Goal: Task Accomplishment & Management: Complete application form

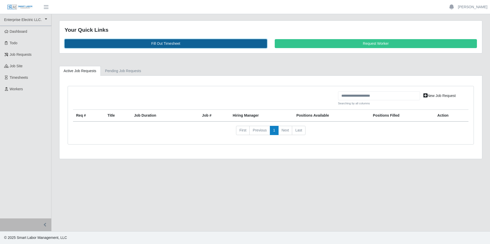
click at [169, 42] on link "Fill Out Timesheet" at bounding box center [166, 43] width 202 height 9
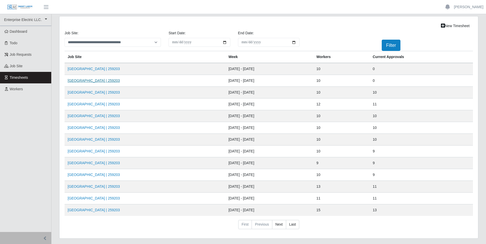
click at [92, 82] on link "MCH High Street Tower | 259203" at bounding box center [94, 81] width 52 height 4
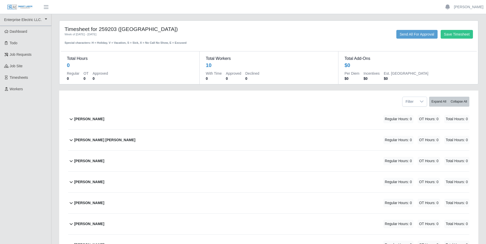
click at [71, 119] on icon at bounding box center [71, 119] width 6 height 6
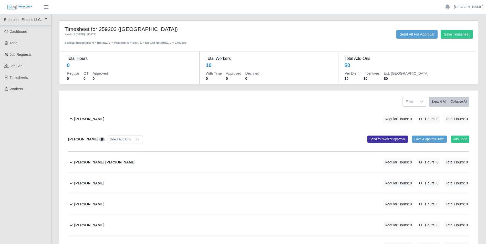
click at [71, 161] on icon at bounding box center [71, 162] width 6 height 6
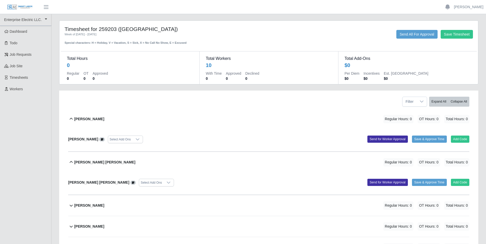
click at [70, 118] on icon at bounding box center [71, 119] width 6 height 6
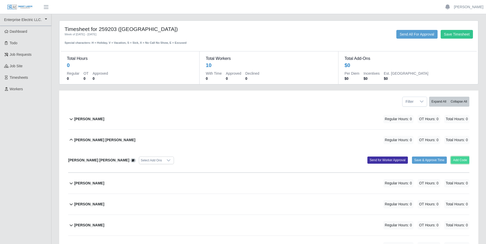
click at [465, 161] on button "Add Code" at bounding box center [460, 160] width 19 height 7
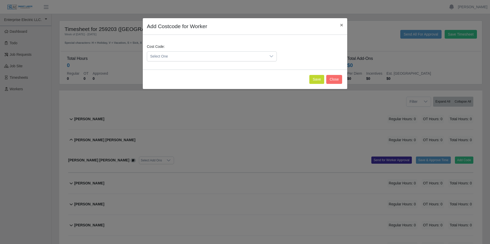
click at [272, 56] on icon at bounding box center [271, 56] width 4 height 4
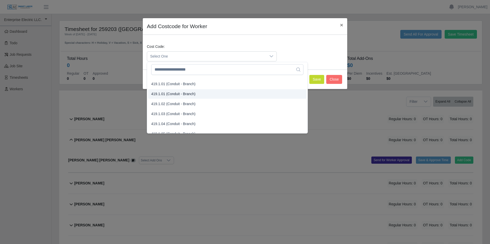
scroll to position [282, 0]
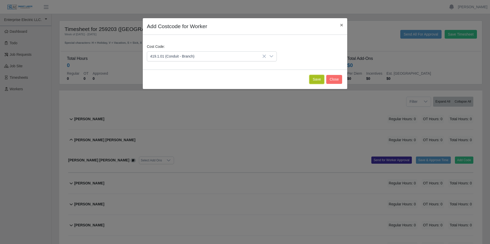
click at [318, 80] on button "Save" at bounding box center [316, 79] width 15 height 9
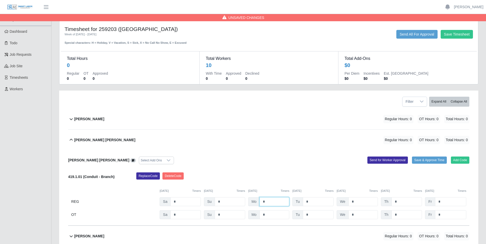
click at [265, 202] on input "*" at bounding box center [275, 202] width 30 height 9
type input "*"
click at [310, 202] on input "*" at bounding box center [318, 202] width 31 height 9
type input "*"
click at [361, 204] on input "*" at bounding box center [362, 202] width 29 height 9
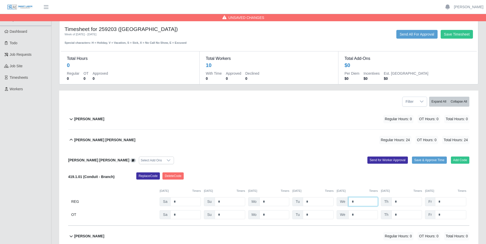
type input "*"
click at [396, 202] on input "*" at bounding box center [406, 202] width 30 height 9
type input "*"
click at [444, 203] on input "*" at bounding box center [450, 202] width 31 height 9
type input "*"
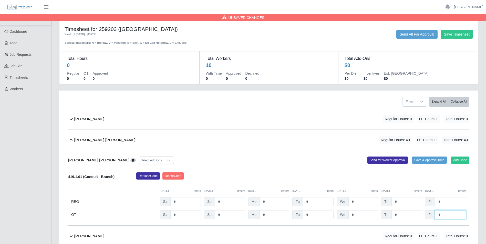
click at [443, 217] on input "*" at bounding box center [450, 215] width 31 height 9
click at [381, 161] on button "Send for Worker Approval" at bounding box center [387, 160] width 40 height 7
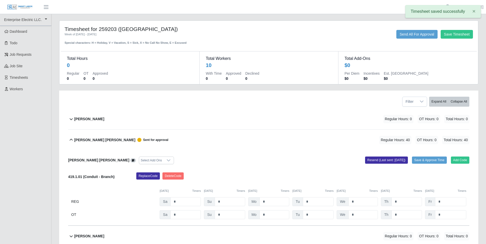
click at [72, 140] on icon at bounding box center [71, 140] width 3 height 2
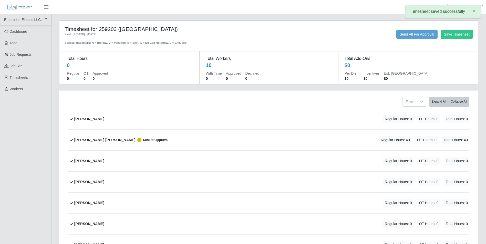
click at [71, 162] on icon at bounding box center [71, 162] width 3 height 2
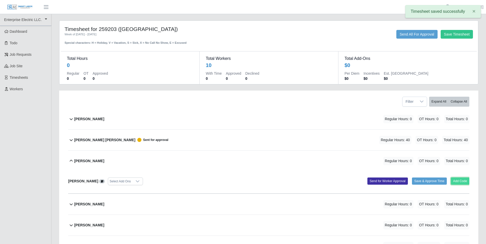
click at [454, 183] on button "Add Code" at bounding box center [460, 181] width 19 height 7
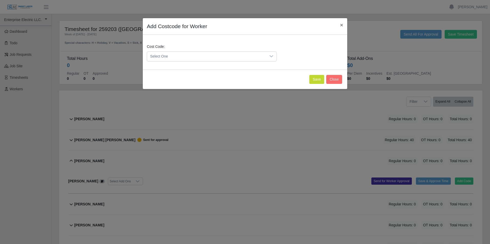
click at [273, 56] on icon at bounding box center [271, 56] width 4 height 4
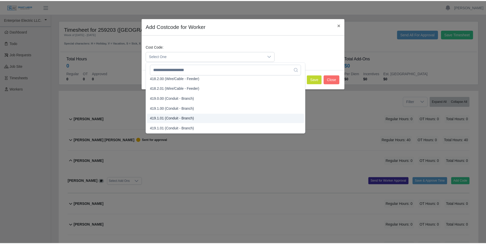
scroll to position [256, 0]
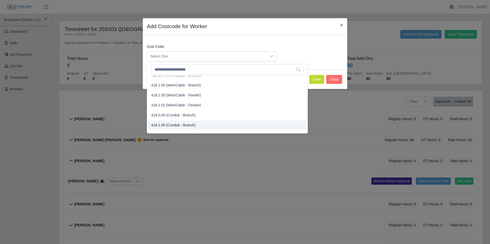
click at [154, 124] on span "419.1.00 (Conduit - Branch)" at bounding box center [173, 125] width 44 height 5
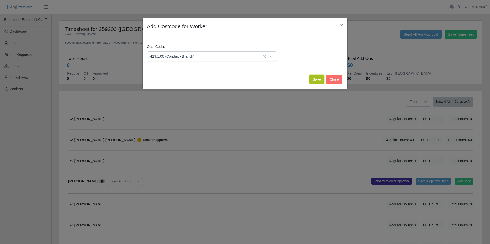
click at [317, 79] on button "Save" at bounding box center [316, 79] width 15 height 9
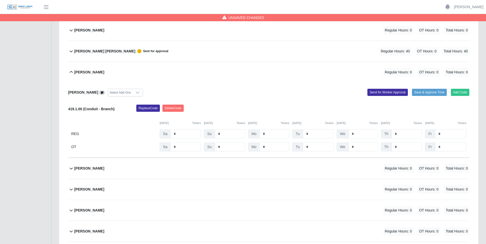
scroll to position [102, 0]
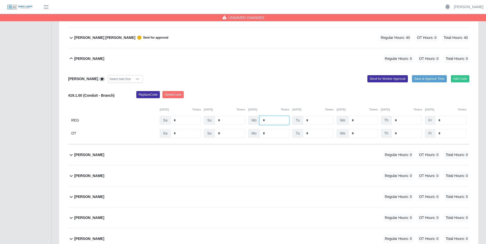
click at [271, 120] on input "*" at bounding box center [275, 120] width 30 height 9
type input "*"
click at [312, 120] on input "*" at bounding box center [318, 120] width 31 height 9
type input "*"
click at [358, 119] on input "*" at bounding box center [362, 120] width 29 height 9
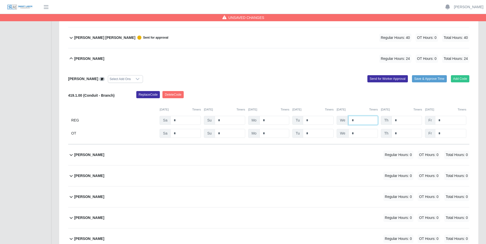
type input "*"
click at [398, 120] on input "*" at bounding box center [406, 120] width 30 height 9
type input "*"
click at [447, 121] on input "*" at bounding box center [450, 120] width 31 height 9
type input "*"
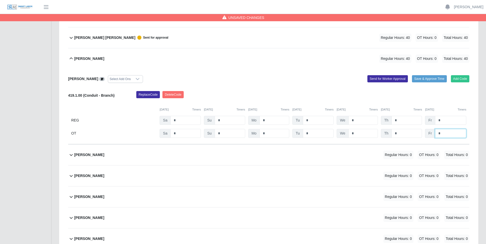
click at [448, 134] on input "*" at bounding box center [450, 133] width 31 height 9
click at [387, 78] on button "Send for Worker Approval" at bounding box center [387, 78] width 40 height 7
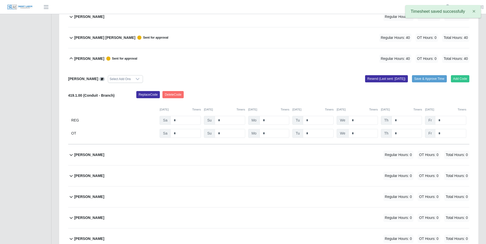
click at [72, 57] on icon at bounding box center [71, 59] width 6 height 6
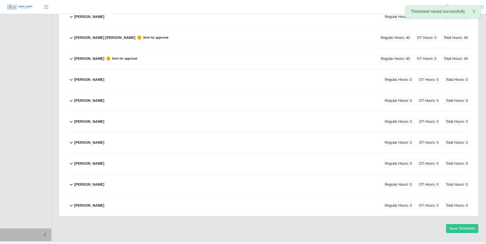
click at [71, 80] on icon at bounding box center [71, 80] width 3 height 2
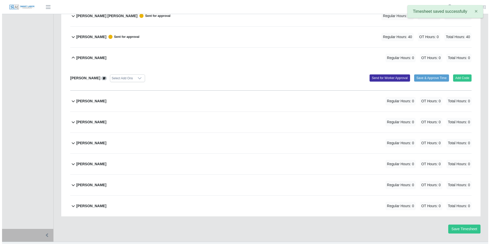
scroll to position [125, 0]
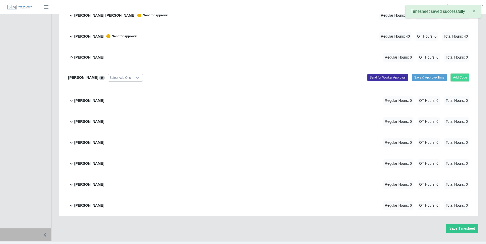
click at [460, 78] on button "Add Code" at bounding box center [460, 77] width 19 height 7
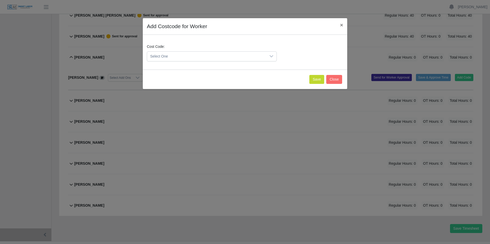
click at [272, 56] on icon at bounding box center [271, 56] width 4 height 4
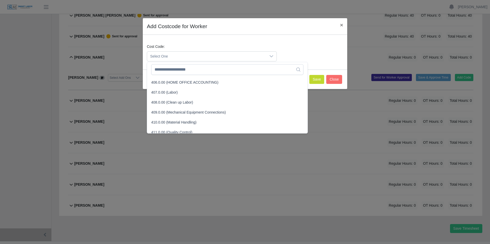
scroll to position [51, 0]
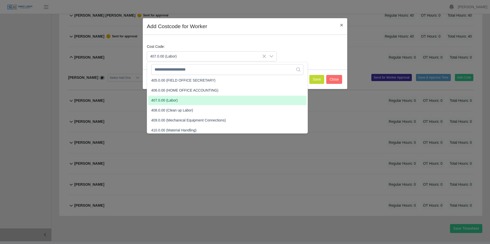
click at [160, 100] on span "407.0.00 (Labor)" at bounding box center [164, 100] width 27 height 5
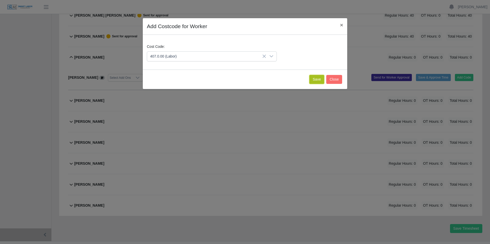
click at [314, 79] on button "Save" at bounding box center [316, 79] width 15 height 9
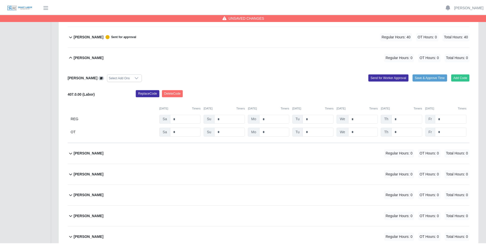
scroll to position [178, 0]
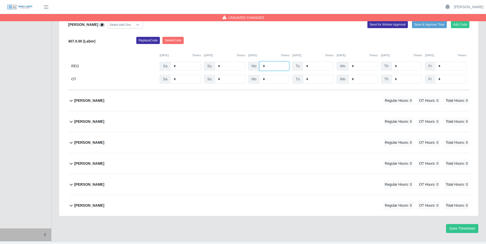
click at [271, 66] on input "*" at bounding box center [275, 66] width 30 height 9
type input "*"
click at [311, 66] on input "*" at bounding box center [318, 66] width 31 height 9
type input "*"
click at [354, 67] on input "*" at bounding box center [362, 66] width 29 height 9
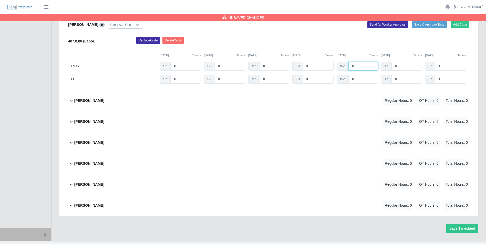
type input "*"
click at [396, 65] on input "*" at bounding box center [406, 66] width 30 height 9
type input "*"
click at [446, 67] on input "*" at bounding box center [450, 66] width 31 height 9
type input "*"
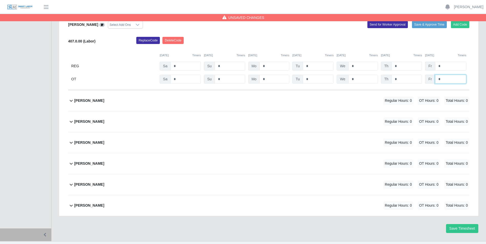
click at [447, 79] on input "*" at bounding box center [450, 79] width 31 height 9
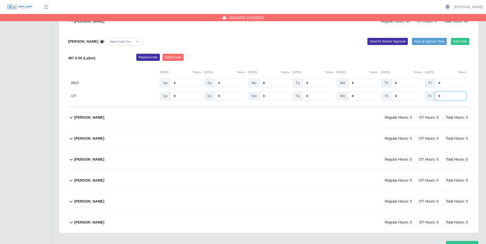
scroll to position [152, 0]
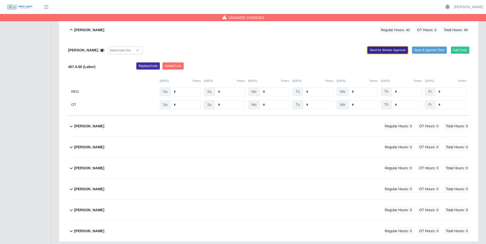
click at [382, 51] on button "Send for Worker Approval" at bounding box center [387, 50] width 40 height 7
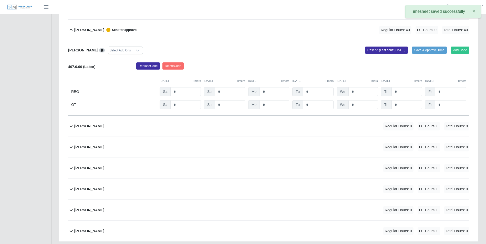
click at [71, 30] on icon at bounding box center [71, 30] width 6 height 6
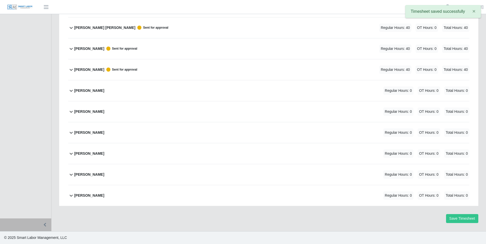
scroll to position [112, 0]
click at [71, 91] on icon at bounding box center [71, 91] width 3 height 2
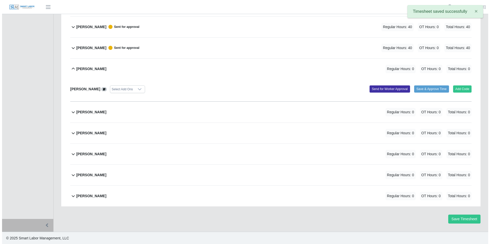
scroll to position [135, 0]
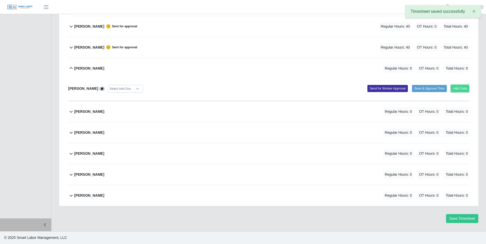
click at [456, 89] on button "Add Code" at bounding box center [460, 88] width 19 height 7
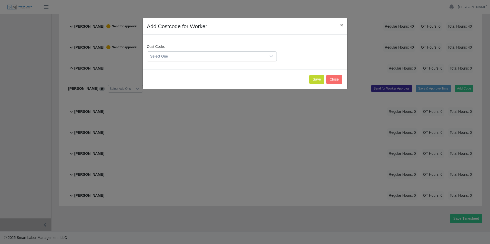
click at [270, 57] on icon at bounding box center [271, 56] width 4 height 4
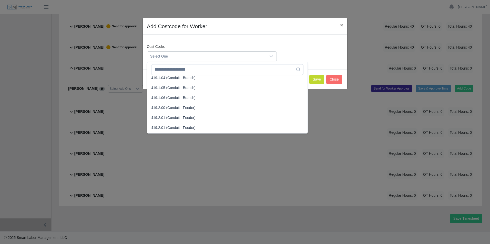
scroll to position [359, 0]
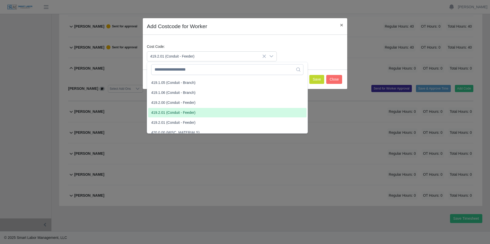
click at [157, 112] on span "419.2.01 (Conduit - Feeder)" at bounding box center [173, 112] width 44 height 5
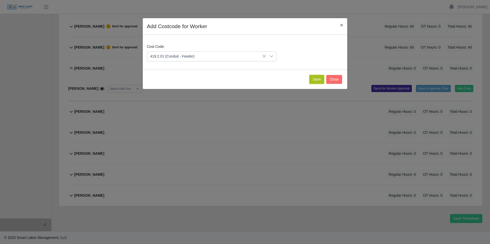
click at [318, 78] on button "Save" at bounding box center [316, 79] width 15 height 9
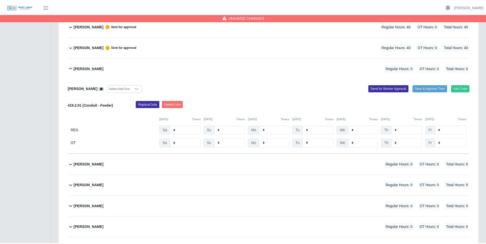
scroll to position [188, 0]
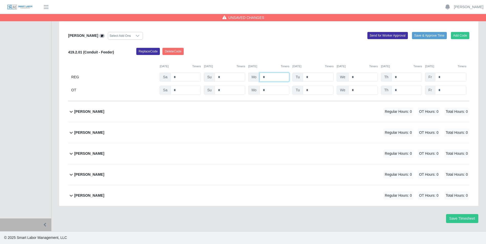
click at [266, 79] on input "*" at bounding box center [275, 77] width 30 height 9
type input "**"
click at [312, 78] on input "*" at bounding box center [318, 77] width 31 height 9
type input "**"
click at [359, 77] on input "*" at bounding box center [362, 77] width 29 height 9
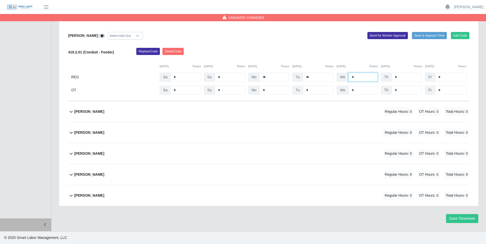
type input "*"
click at [397, 75] on input "*" at bounding box center [406, 77] width 30 height 9
type input "*"
click at [441, 77] on input "*" at bounding box center [450, 77] width 31 height 9
type input "*"
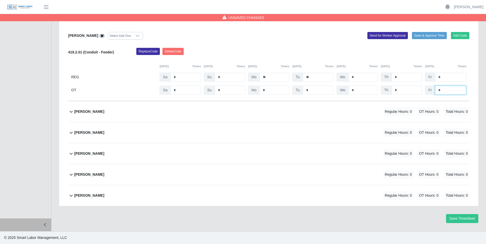
click at [443, 92] on input "*" at bounding box center [450, 90] width 31 height 9
type input "*"
click at [448, 76] on input "*" at bounding box center [450, 77] width 31 height 9
click at [448, 90] on input "*" at bounding box center [450, 90] width 31 height 9
click at [390, 37] on button "Send for Worker Approval" at bounding box center [387, 35] width 40 height 7
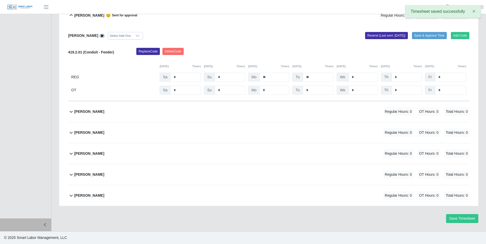
click at [70, 15] on icon at bounding box center [71, 15] width 6 height 6
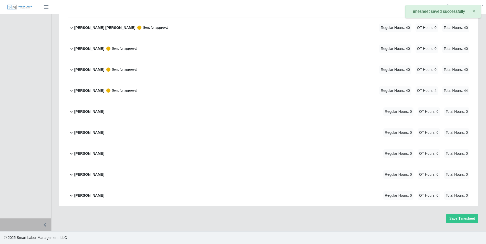
scroll to position [112, 0]
click at [70, 112] on icon at bounding box center [71, 112] width 3 height 2
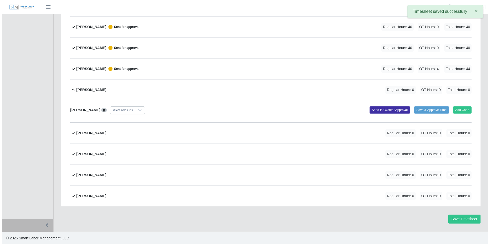
scroll to position [135, 0]
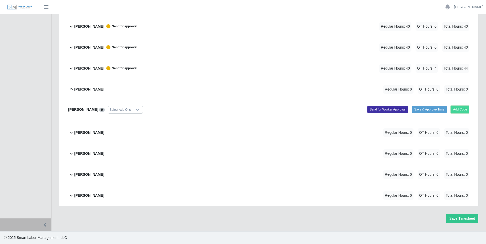
click at [460, 110] on button "Add Code" at bounding box center [460, 109] width 19 height 7
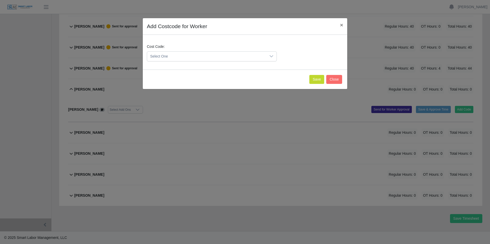
click at [271, 56] on icon at bounding box center [271, 56] width 4 height 2
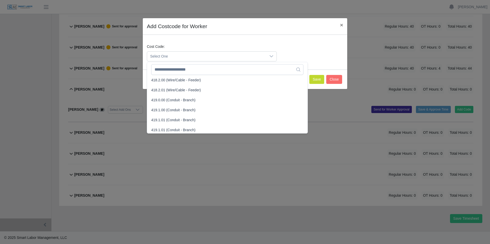
scroll to position [282, 0]
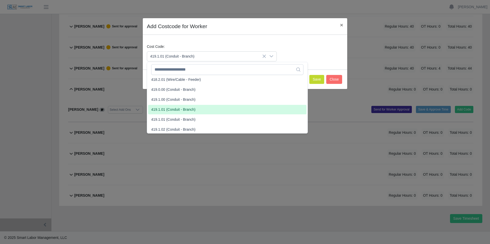
click at [156, 109] on span "419.1.01 (Conduit - Branch)" at bounding box center [173, 109] width 44 height 5
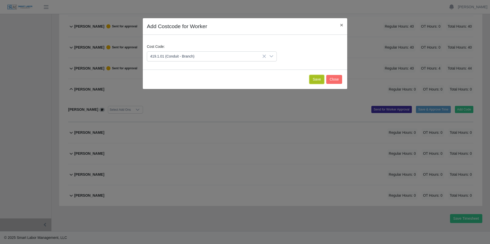
click at [317, 79] on button "Save" at bounding box center [316, 79] width 15 height 9
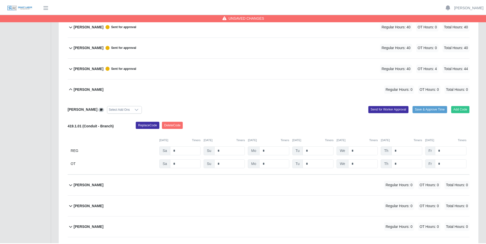
scroll to position [188, 0]
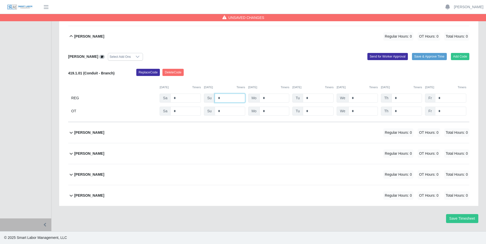
click at [224, 99] on input "*" at bounding box center [230, 98] width 30 height 9
type input "*"
click at [269, 99] on input "*" at bounding box center [275, 98] width 30 height 9
type input "*"
click at [313, 97] on input "*" at bounding box center [318, 98] width 31 height 9
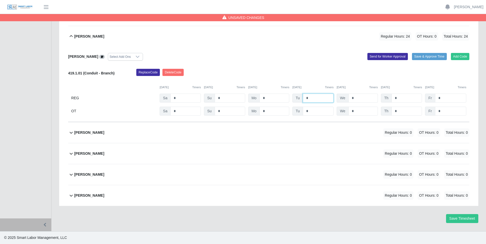
type input "*"
click at [355, 97] on input "*" at bounding box center [362, 98] width 29 height 9
type input "*"
click at [398, 98] on input "*" at bounding box center [406, 98] width 30 height 9
type input "*"
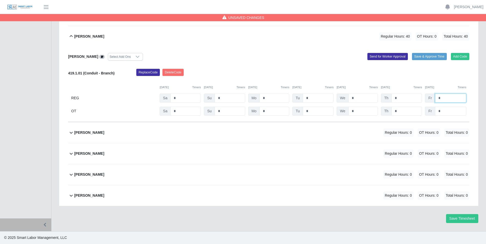
click at [447, 97] on input "*" at bounding box center [450, 98] width 31 height 9
type input "*"
click at [446, 110] on input "*" at bounding box center [450, 111] width 31 height 9
click at [393, 55] on button "Send for Worker Approval" at bounding box center [387, 56] width 40 height 7
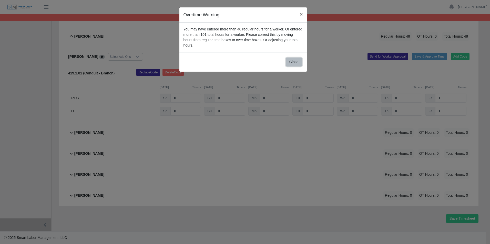
click at [296, 58] on button "Close" at bounding box center [294, 62] width 16 height 9
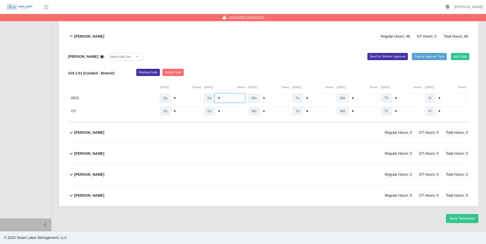
click at [227, 98] on input "*" at bounding box center [230, 98] width 30 height 9
type input "*"
click at [268, 97] on input "*" at bounding box center [275, 98] width 30 height 9
click at [386, 56] on button "Send for Worker Approval" at bounding box center [387, 56] width 40 height 7
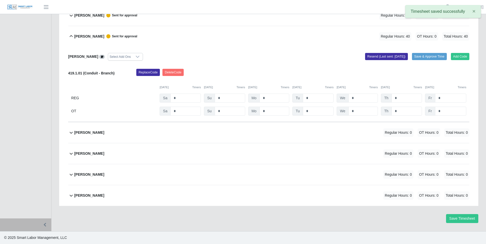
click at [72, 36] on icon at bounding box center [71, 36] width 6 height 6
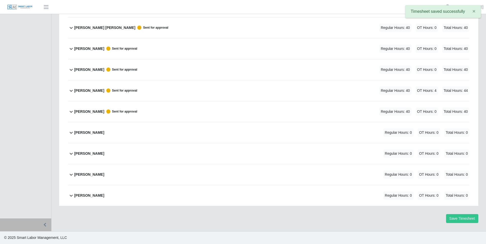
scroll to position [112, 0]
click at [70, 132] on icon at bounding box center [71, 133] width 6 height 6
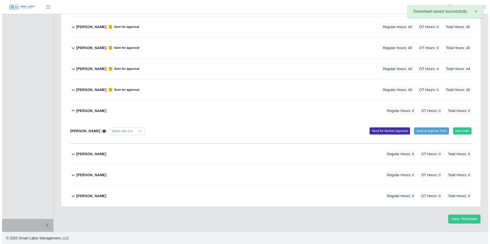
scroll to position [135, 0]
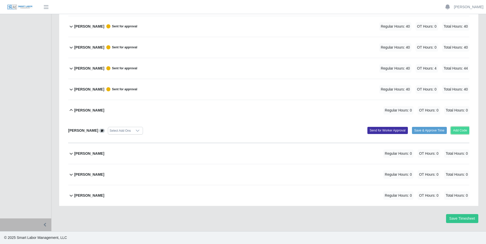
click at [464, 130] on button "Add Code" at bounding box center [460, 130] width 19 height 7
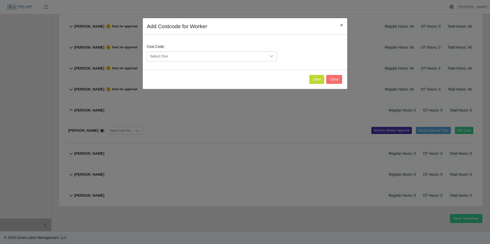
click at [272, 57] on icon at bounding box center [271, 56] width 4 height 2
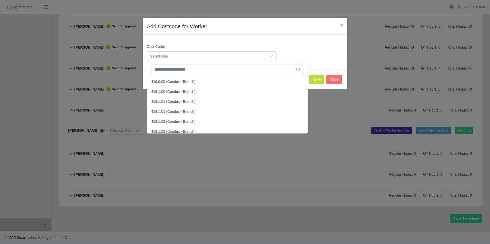
scroll to position [307, 0]
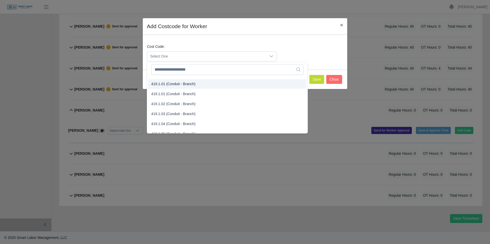
click at [157, 85] on span "419.1.01 (Conduit - Branch)" at bounding box center [173, 83] width 44 height 5
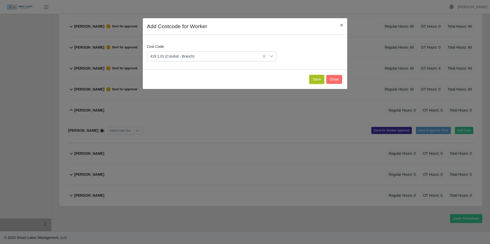
click at [318, 79] on button "Save" at bounding box center [316, 79] width 15 height 9
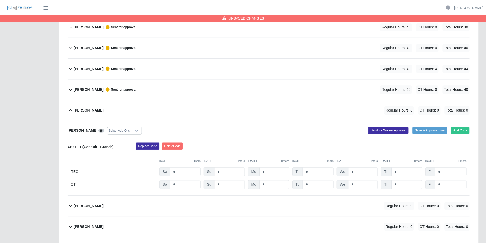
scroll to position [188, 0]
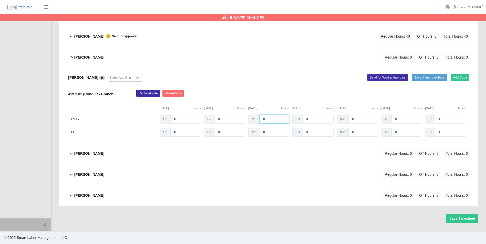
click at [273, 118] on input "*" at bounding box center [275, 119] width 30 height 9
type input "*"
click at [318, 119] on input "*" at bounding box center [318, 119] width 31 height 9
type input "*"
click at [356, 118] on input "*" at bounding box center [362, 119] width 29 height 9
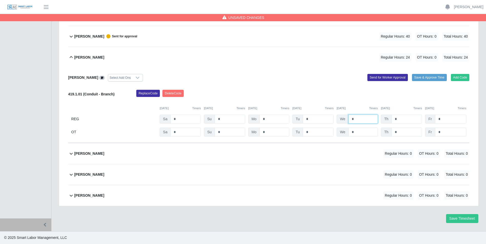
type input "*"
click at [397, 120] on input "*" at bounding box center [406, 119] width 30 height 9
type input "*"
click at [445, 120] on input "*" at bounding box center [450, 119] width 31 height 9
type input "*"
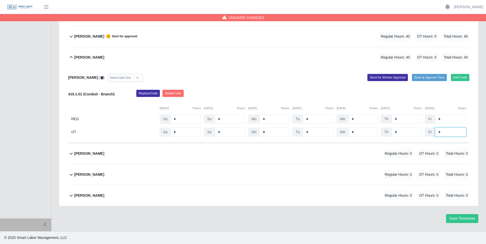
click at [448, 133] on input "*" at bounding box center [450, 132] width 31 height 9
click at [450, 117] on input "*" at bounding box center [450, 119] width 31 height 9
click at [446, 98] on div "Replace Code Delete Code" at bounding box center [302, 95] width 341 height 10
click at [375, 77] on button "Send for Worker Approval" at bounding box center [387, 77] width 40 height 7
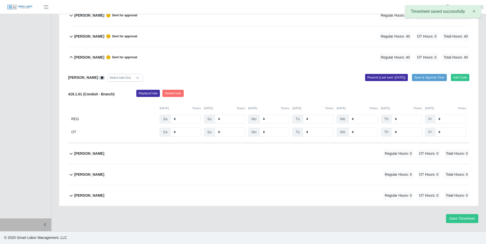
click at [72, 57] on icon at bounding box center [71, 57] width 3 height 2
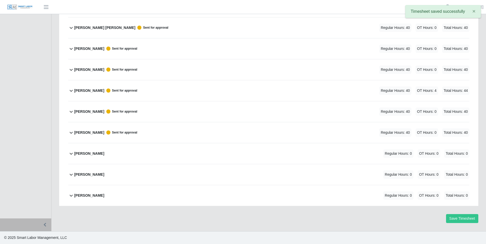
scroll to position [112, 0]
click at [70, 154] on icon at bounding box center [71, 154] width 3 height 2
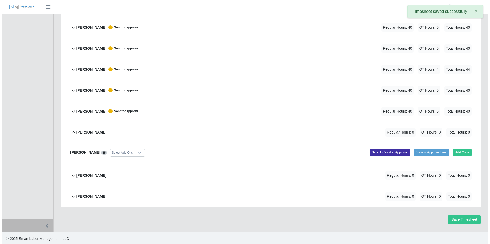
scroll to position [135, 0]
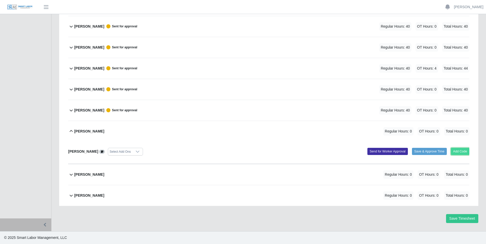
click at [460, 153] on button "Add Code" at bounding box center [460, 151] width 19 height 7
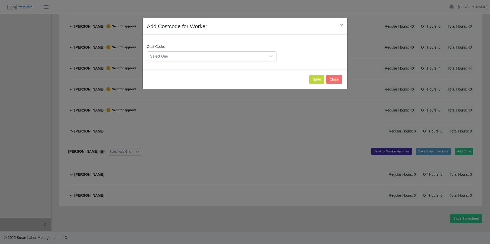
click at [271, 56] on icon at bounding box center [271, 56] width 4 height 4
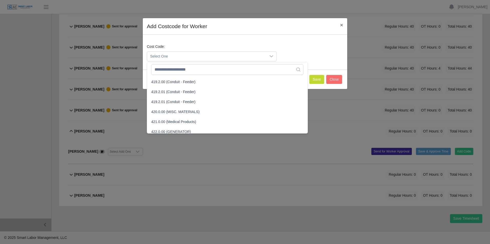
scroll to position [384, 0]
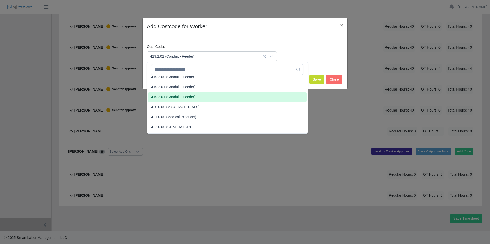
click at [158, 98] on span "419.2.01 (Conduit - Feeder)" at bounding box center [173, 97] width 44 height 5
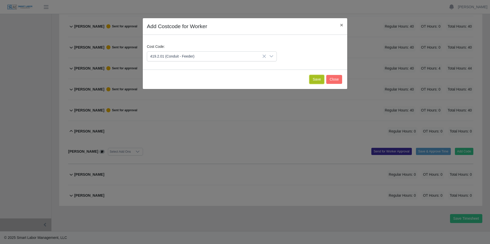
click at [317, 81] on button "Save" at bounding box center [316, 79] width 15 height 9
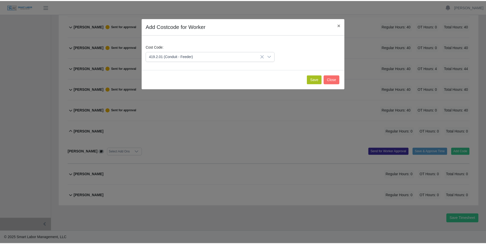
scroll to position [188, 0]
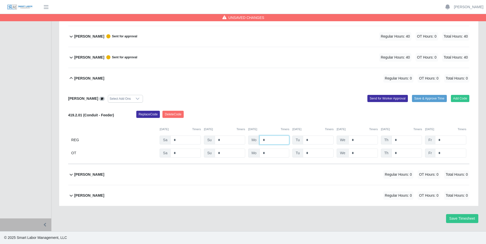
click at [267, 139] on input "*" at bounding box center [275, 140] width 30 height 9
type input "*"
click at [311, 139] on input "*" at bounding box center [318, 140] width 31 height 9
type input "*"
click at [354, 141] on input "*" at bounding box center [362, 140] width 29 height 9
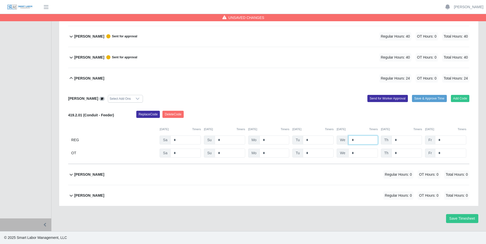
type input "*"
click at [397, 141] on input "*" at bounding box center [406, 140] width 30 height 9
type input "*"
click at [442, 140] on input "*" at bounding box center [450, 140] width 31 height 9
type input "*"
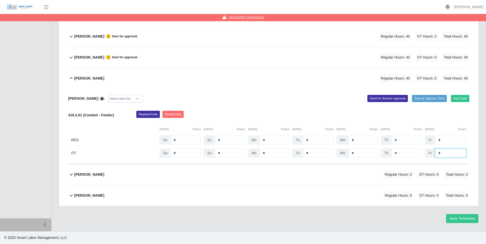
click at [443, 156] on input "*" at bounding box center [450, 153] width 31 height 9
click at [389, 99] on button "Send for Worker Approval" at bounding box center [387, 98] width 40 height 7
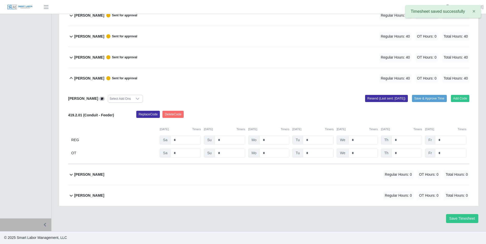
click at [72, 78] on icon at bounding box center [71, 78] width 6 height 6
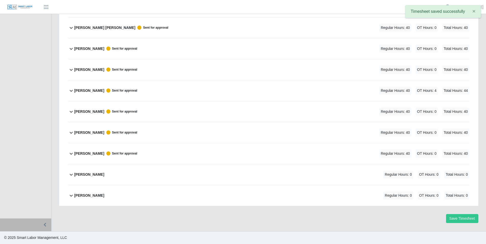
scroll to position [112, 0]
click at [72, 175] on icon at bounding box center [71, 175] width 3 height 2
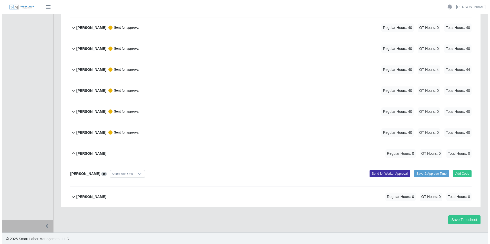
scroll to position [135, 0]
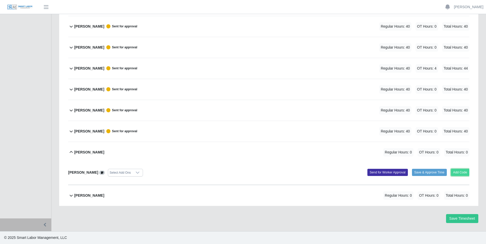
click at [459, 174] on button "Add Code" at bounding box center [460, 172] width 19 height 7
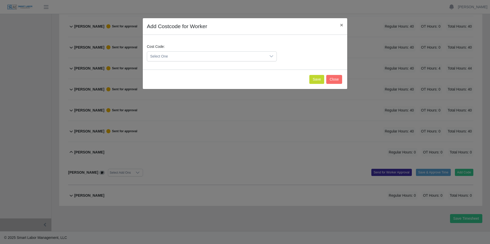
click at [271, 55] on icon at bounding box center [271, 56] width 4 height 4
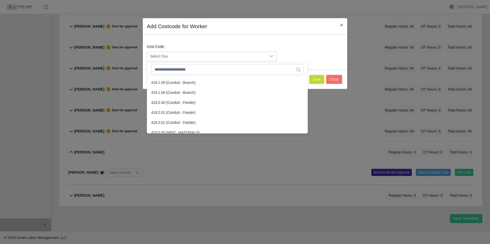
scroll to position [384, 0]
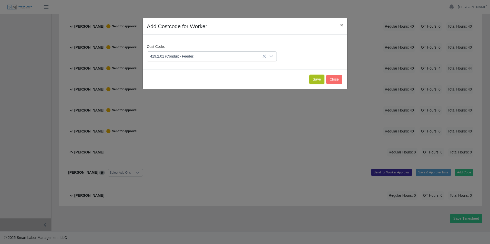
click at [319, 79] on button "Save" at bounding box center [316, 79] width 15 height 9
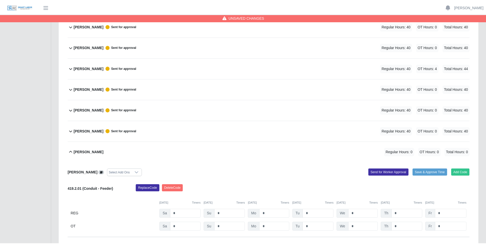
scroll to position [188, 0]
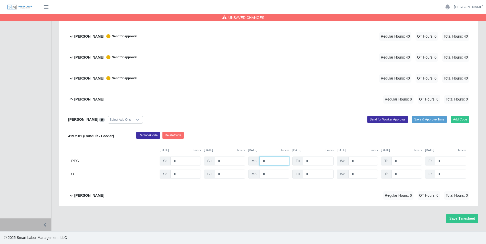
click at [272, 160] on input "*" at bounding box center [275, 161] width 30 height 9
type input "**"
click at [312, 159] on input "*" at bounding box center [318, 161] width 31 height 9
type input "**"
click at [354, 161] on input "*" at bounding box center [362, 161] width 29 height 9
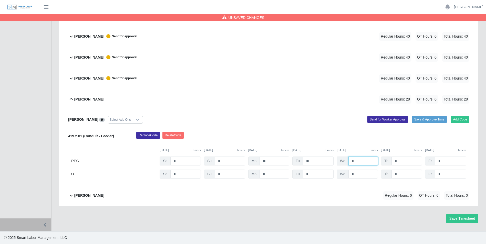
type input "*"
click at [396, 162] on input "*" at bounding box center [406, 161] width 30 height 9
type input "*"
click at [444, 162] on input "*" at bounding box center [450, 161] width 31 height 9
type input "*"
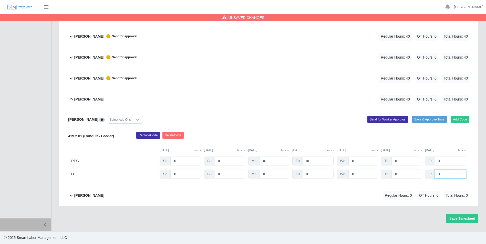
click at [442, 173] on input "*" at bounding box center [450, 174] width 31 height 9
type input "*"
click at [456, 163] on input "*" at bounding box center [450, 161] width 31 height 9
click at [378, 120] on button "Send for Worker Approval" at bounding box center [387, 119] width 40 height 7
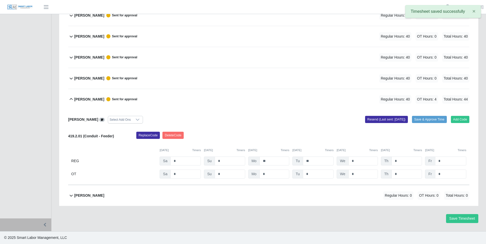
click at [71, 98] on icon at bounding box center [71, 99] width 6 height 6
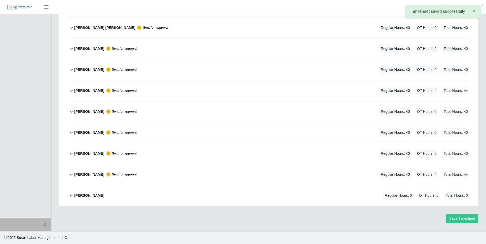
scroll to position [112, 0]
click at [72, 196] on icon at bounding box center [71, 196] width 3 height 2
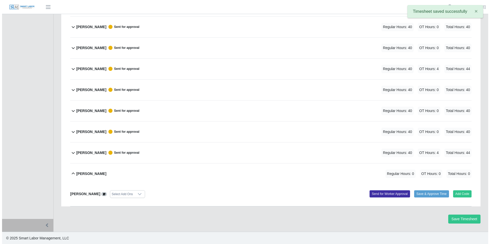
scroll to position [135, 0]
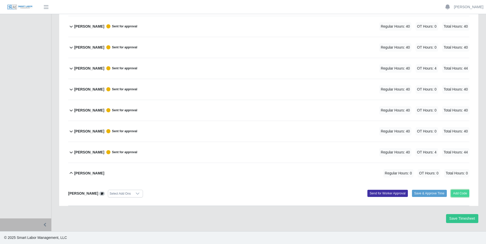
click at [464, 193] on button "Add Code" at bounding box center [460, 193] width 19 height 7
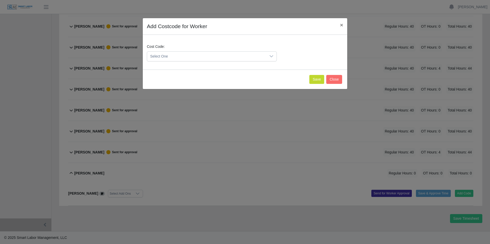
click at [271, 57] on icon at bounding box center [271, 56] width 4 height 2
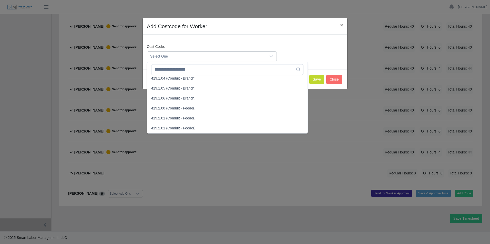
scroll to position [359, 0]
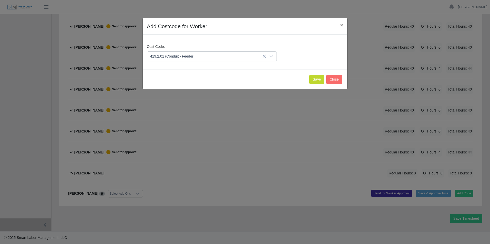
click at [157, 112] on span "419.2.01 (Conduit - Feeder)" at bounding box center [173, 112] width 44 height 5
click at [319, 79] on button "Save" at bounding box center [316, 79] width 15 height 9
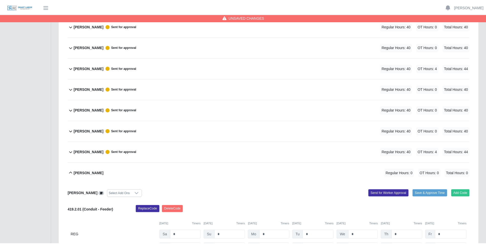
scroll to position [188, 0]
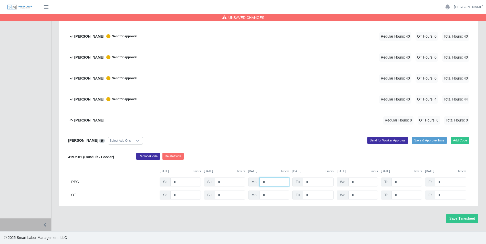
click at [272, 181] on input "*" at bounding box center [275, 182] width 30 height 9
type input "*"
click at [314, 182] on input "*" at bounding box center [318, 182] width 31 height 9
type input "*"
click at [356, 183] on input "*" at bounding box center [362, 182] width 29 height 9
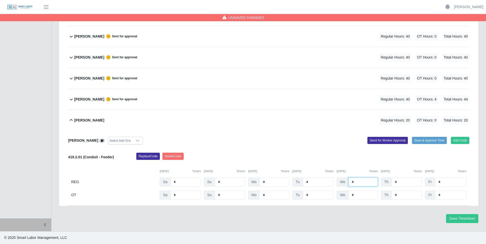
type input "*"
click at [400, 183] on input "*" at bounding box center [406, 182] width 30 height 9
type input "*"
click at [442, 182] on input "*" at bounding box center [450, 182] width 31 height 9
type input "*"
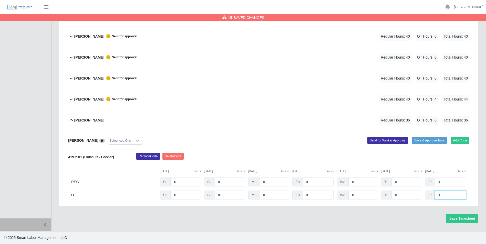
click at [451, 197] on input "*" at bounding box center [450, 195] width 31 height 9
click at [380, 141] on button "Send for Worker Approval" at bounding box center [387, 140] width 40 height 7
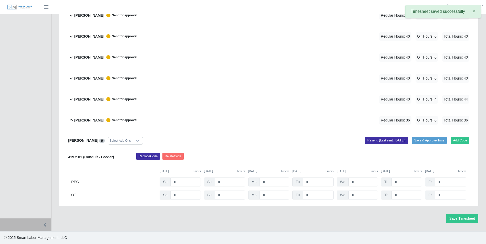
click at [72, 120] on icon at bounding box center [71, 120] width 3 height 2
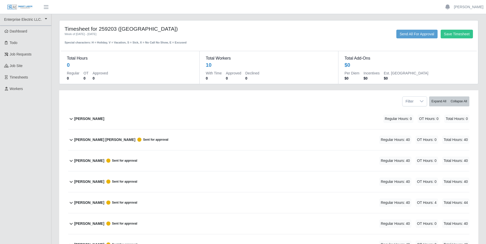
scroll to position [0, 0]
click at [461, 35] on button "Save Timesheet" at bounding box center [457, 34] width 32 height 9
click at [46, 19] on icon at bounding box center [46, 19] width 2 height 4
click at [474, 8] on link "[PERSON_NAME]" at bounding box center [468, 6] width 29 height 5
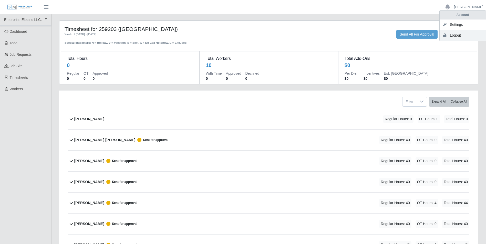
click at [454, 37] on link "Logout" at bounding box center [463, 35] width 46 height 11
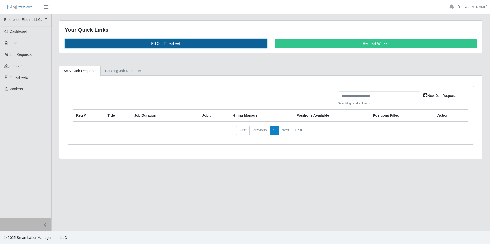
click at [145, 42] on link "Fill Out Timesheet" at bounding box center [166, 43] width 202 height 9
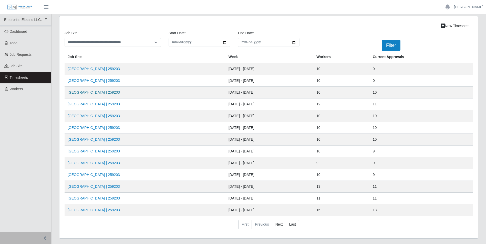
click at [96, 94] on link "[GEOGRAPHIC_DATA] | 259203" at bounding box center [94, 92] width 52 height 4
click at [92, 82] on link "MCH High Street Tower | 259203" at bounding box center [94, 81] width 52 height 4
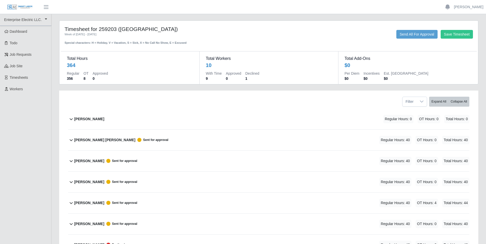
click at [72, 119] on icon at bounding box center [71, 119] width 6 height 6
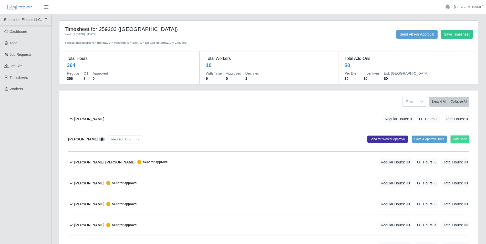
click at [461, 138] on button "Add Code" at bounding box center [460, 139] width 19 height 7
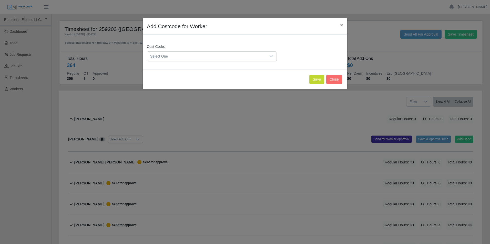
click at [271, 56] on icon at bounding box center [271, 56] width 4 height 2
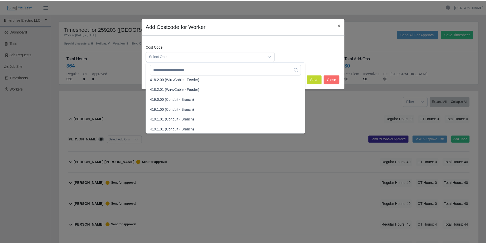
scroll to position [282, 0]
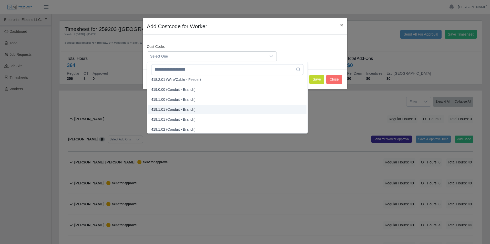
click at [166, 109] on span "419.1.01 (Conduit - Branch)" at bounding box center [173, 109] width 44 height 5
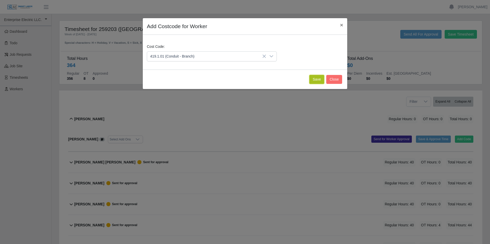
click at [318, 79] on button "Save" at bounding box center [316, 79] width 15 height 9
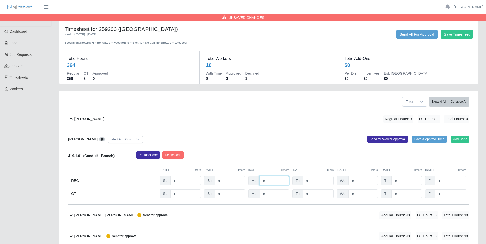
click at [269, 181] on input "*" at bounding box center [275, 181] width 30 height 9
type input "*"
click at [310, 181] on input "*" at bounding box center [318, 181] width 31 height 9
type input "*"
click at [353, 180] on input "*" at bounding box center [362, 181] width 29 height 9
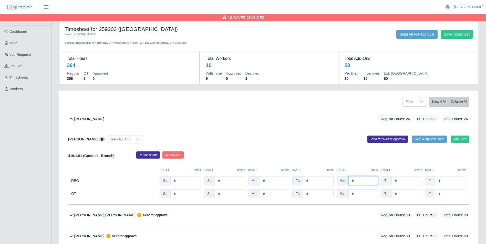
type input "*"
click at [398, 182] on input "*" at bounding box center [406, 181] width 30 height 9
type input "*"
click at [441, 181] on input "*" at bounding box center [450, 181] width 31 height 9
type input "*"
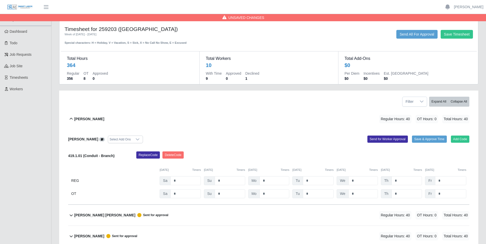
click at [447, 164] on div "09/06/2025 Timers 09/07/2025 Timers 09/08/2025 Timers 09/09/2025 Timers 09/10/2…" at bounding box center [268, 167] width 401 height 11
click at [448, 197] on input "*" at bounding box center [450, 194] width 31 height 9
click at [382, 138] on button "Send for Worker Approval" at bounding box center [387, 139] width 40 height 7
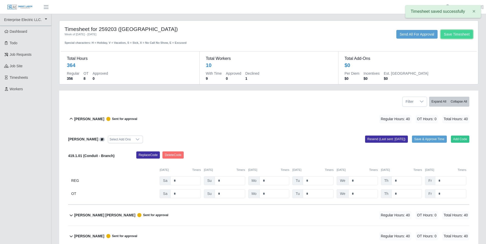
click at [457, 35] on button "Save Timesheet" at bounding box center [457, 34] width 32 height 9
click at [468, 6] on link "[PERSON_NAME]" at bounding box center [468, 6] width 29 height 5
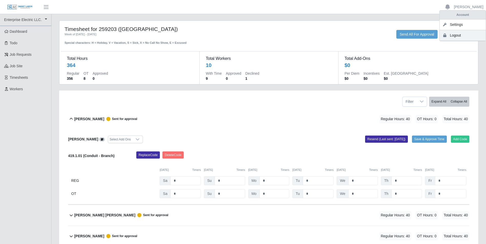
click at [454, 37] on link "Logout" at bounding box center [463, 35] width 46 height 11
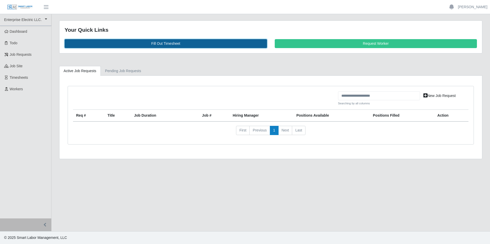
click at [175, 43] on link "Fill Out Timesheet" at bounding box center [166, 43] width 202 height 9
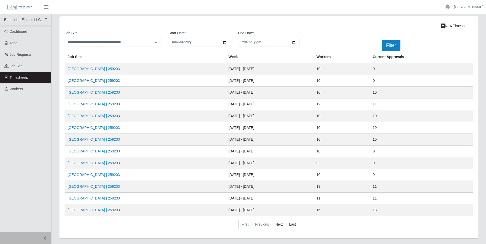
click at [99, 81] on link "[GEOGRAPHIC_DATA] | 259203" at bounding box center [94, 81] width 52 height 4
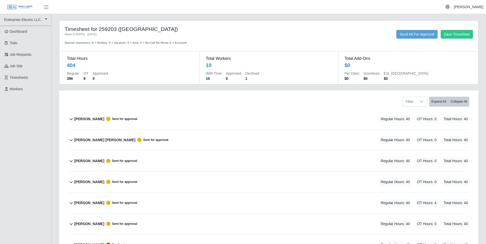
click at [475, 8] on link "[PERSON_NAME]" at bounding box center [468, 6] width 29 height 5
click at [458, 35] on link "Logout" at bounding box center [463, 35] width 46 height 11
